Goal: Information Seeking & Learning: Learn about a topic

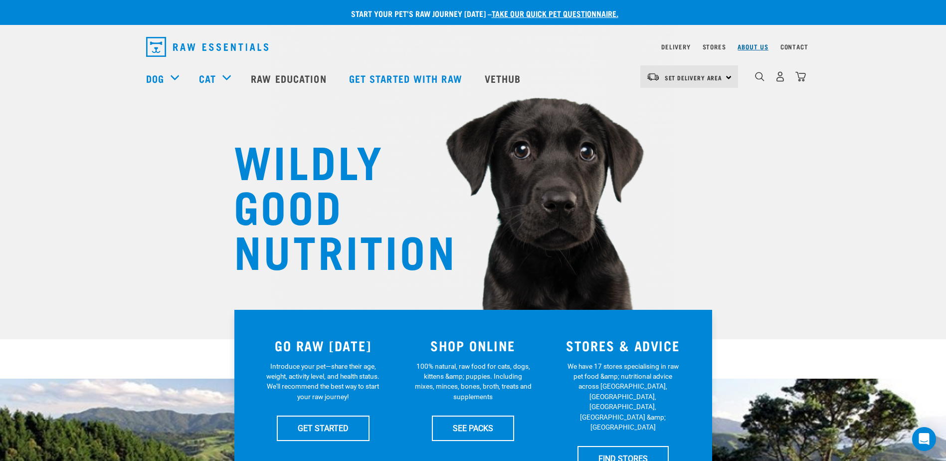
click at [745, 47] on link "About Us" at bounding box center [752, 46] width 30 height 3
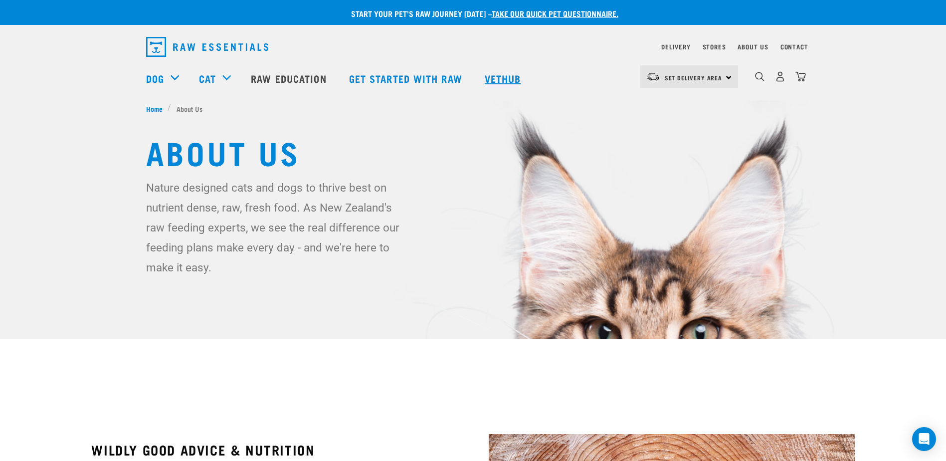
click at [502, 83] on link "Vethub" at bounding box center [504, 78] width 59 height 40
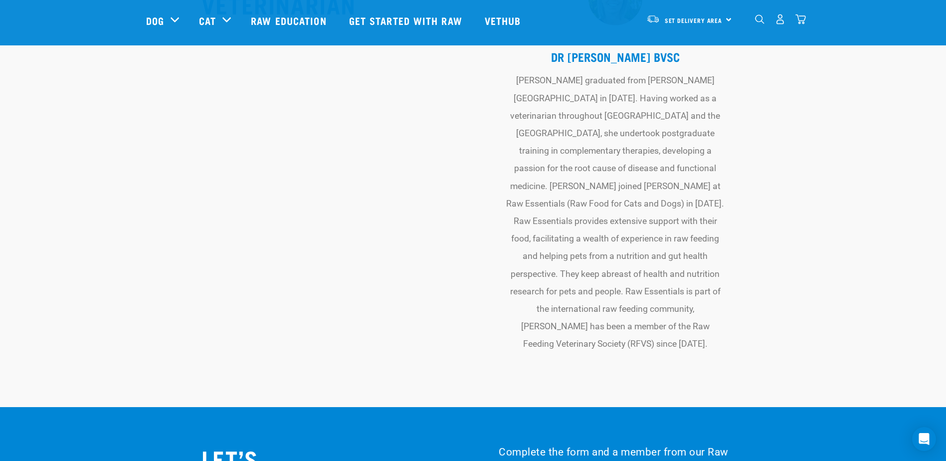
scroll to position [3390, 0]
